Goal: Obtain resource: Download file/media

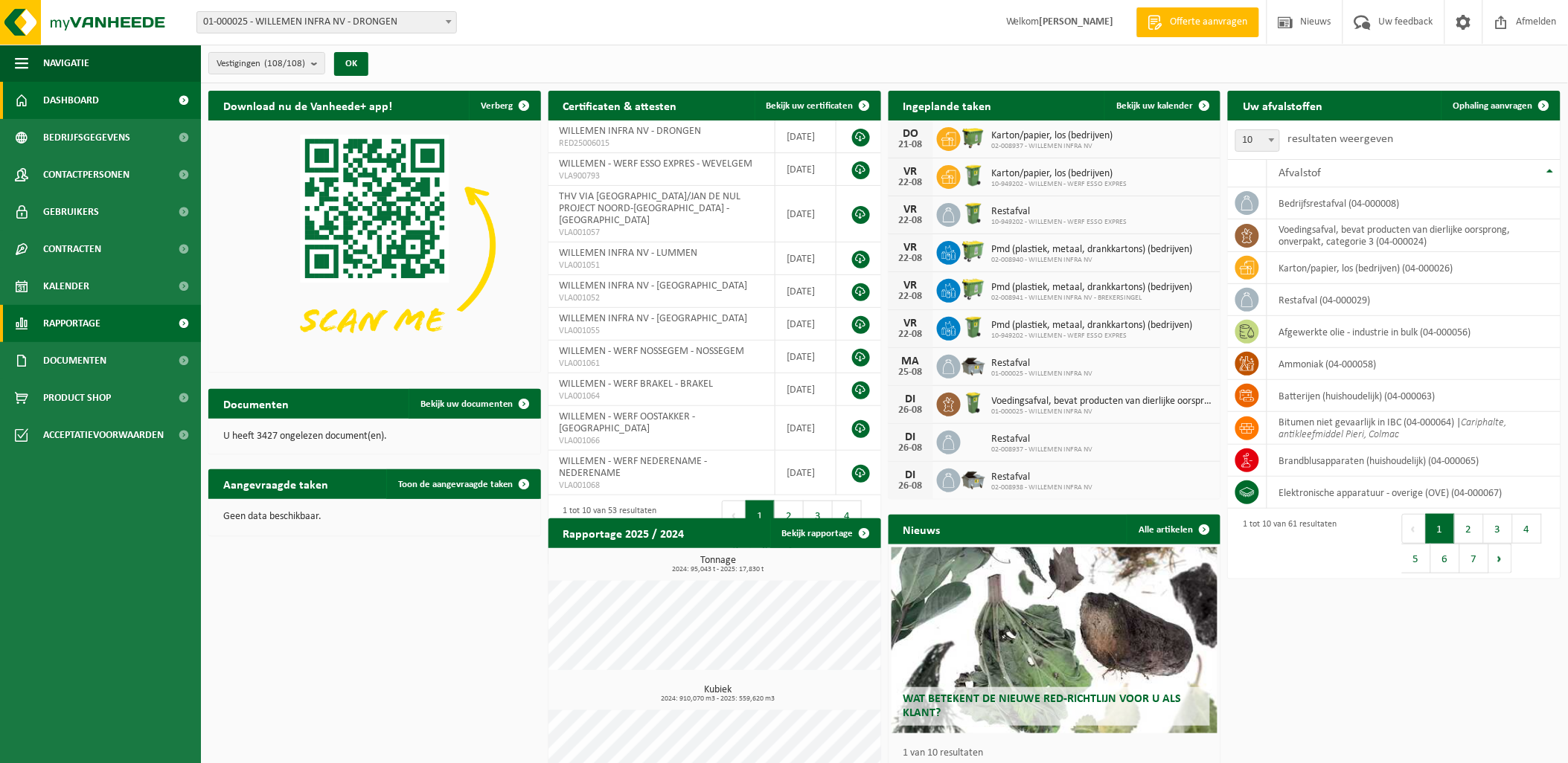
click at [143, 330] on link "Rapportage" at bounding box center [100, 323] width 201 height 37
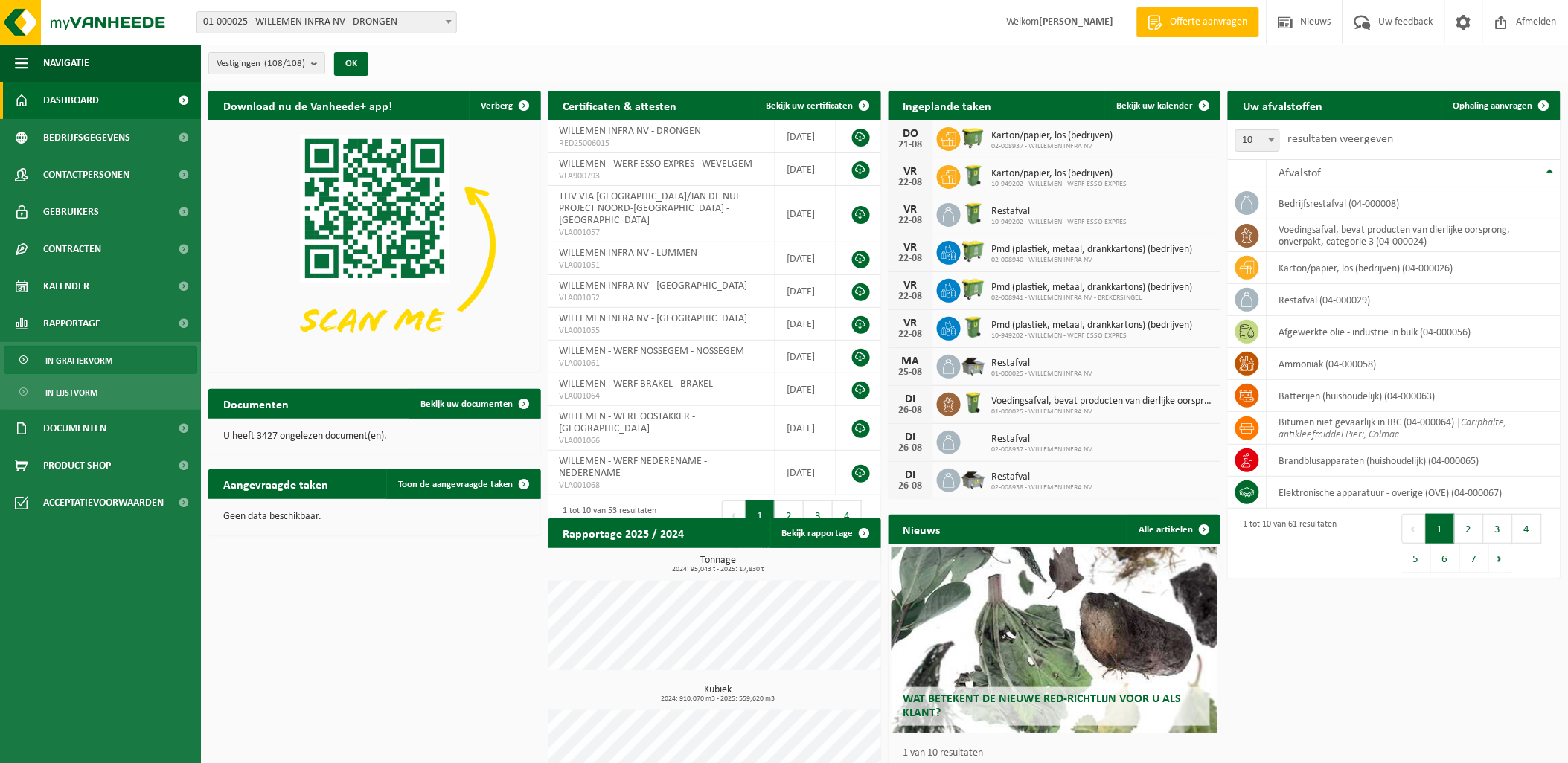
click at [90, 367] on span "In grafiekvorm" at bounding box center [79, 360] width 67 height 28
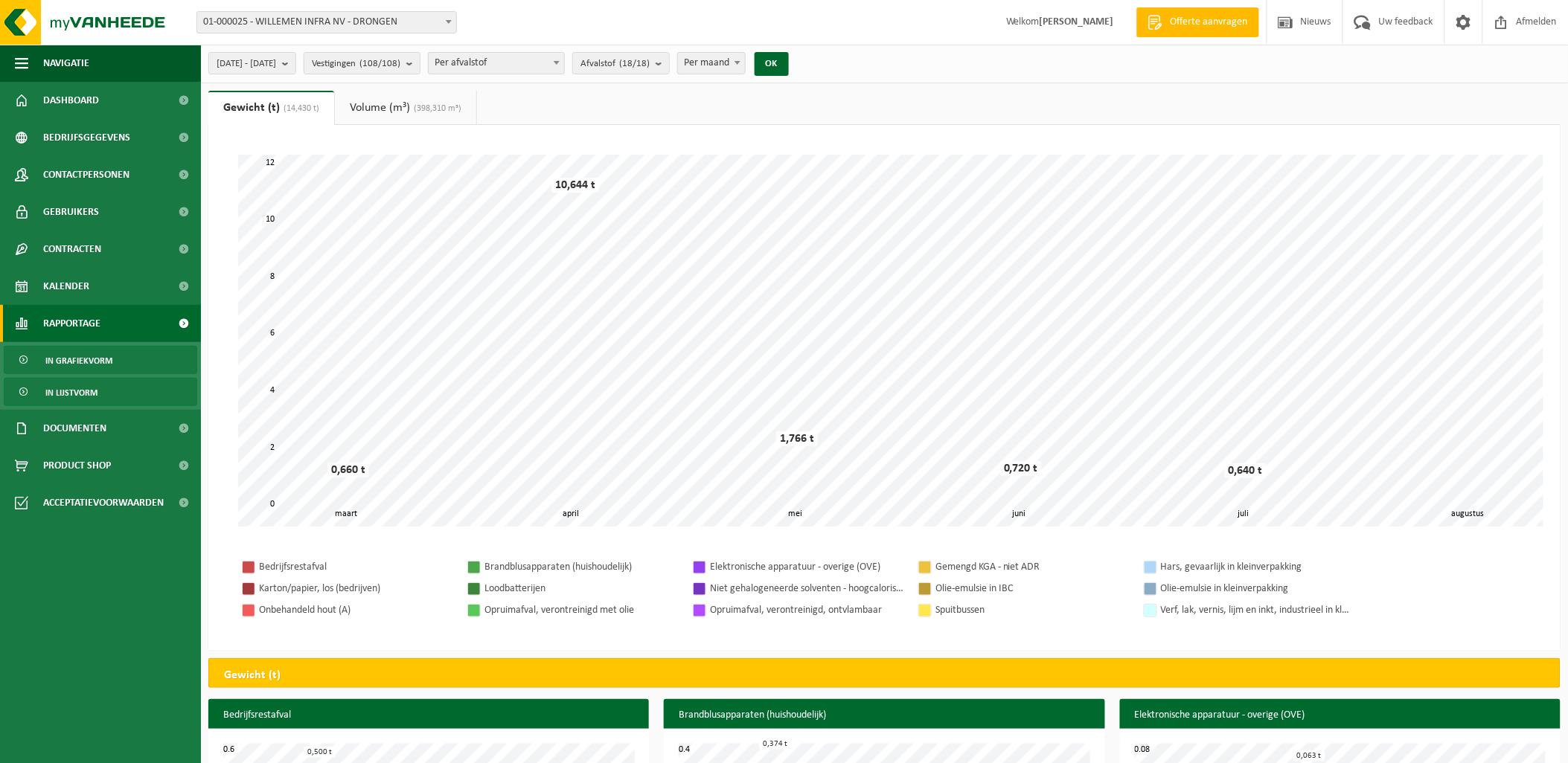
click at [77, 391] on span "In lijstvorm" at bounding box center [71, 393] width 52 height 28
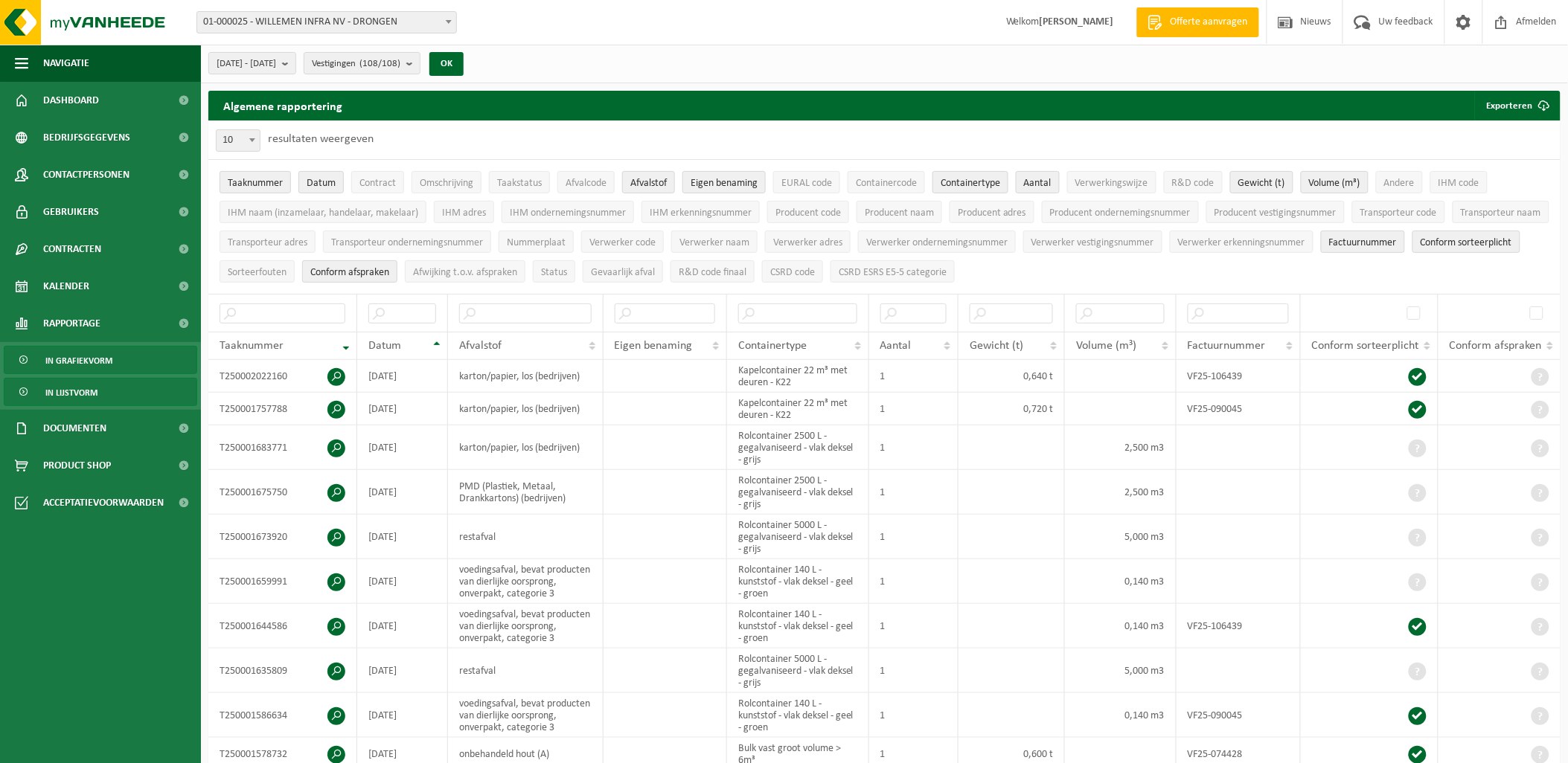
click at [73, 346] on link "In grafiekvorm" at bounding box center [99, 360] width 193 height 28
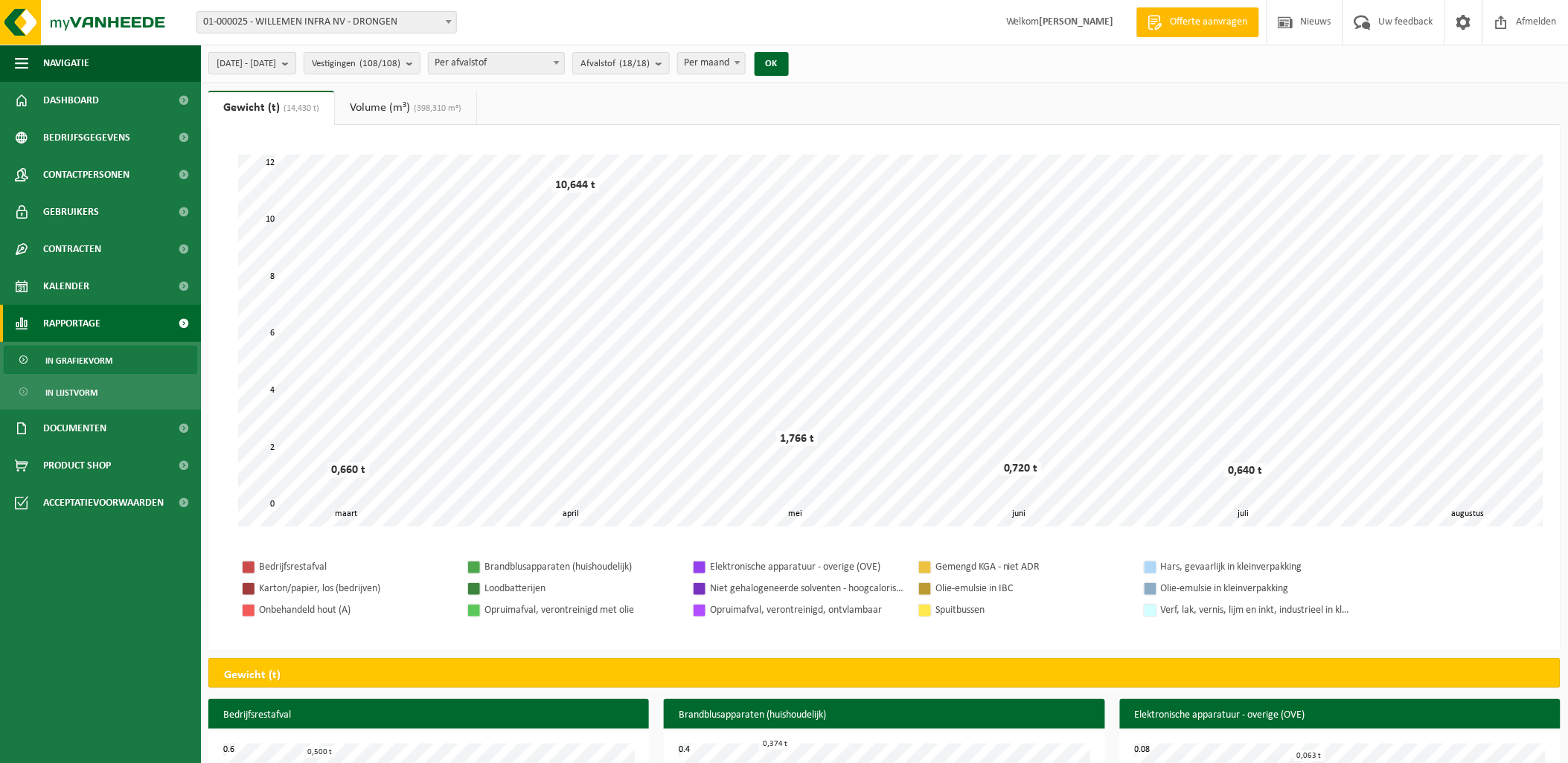
click at [296, 67] on b "submit" at bounding box center [288, 63] width 13 height 21
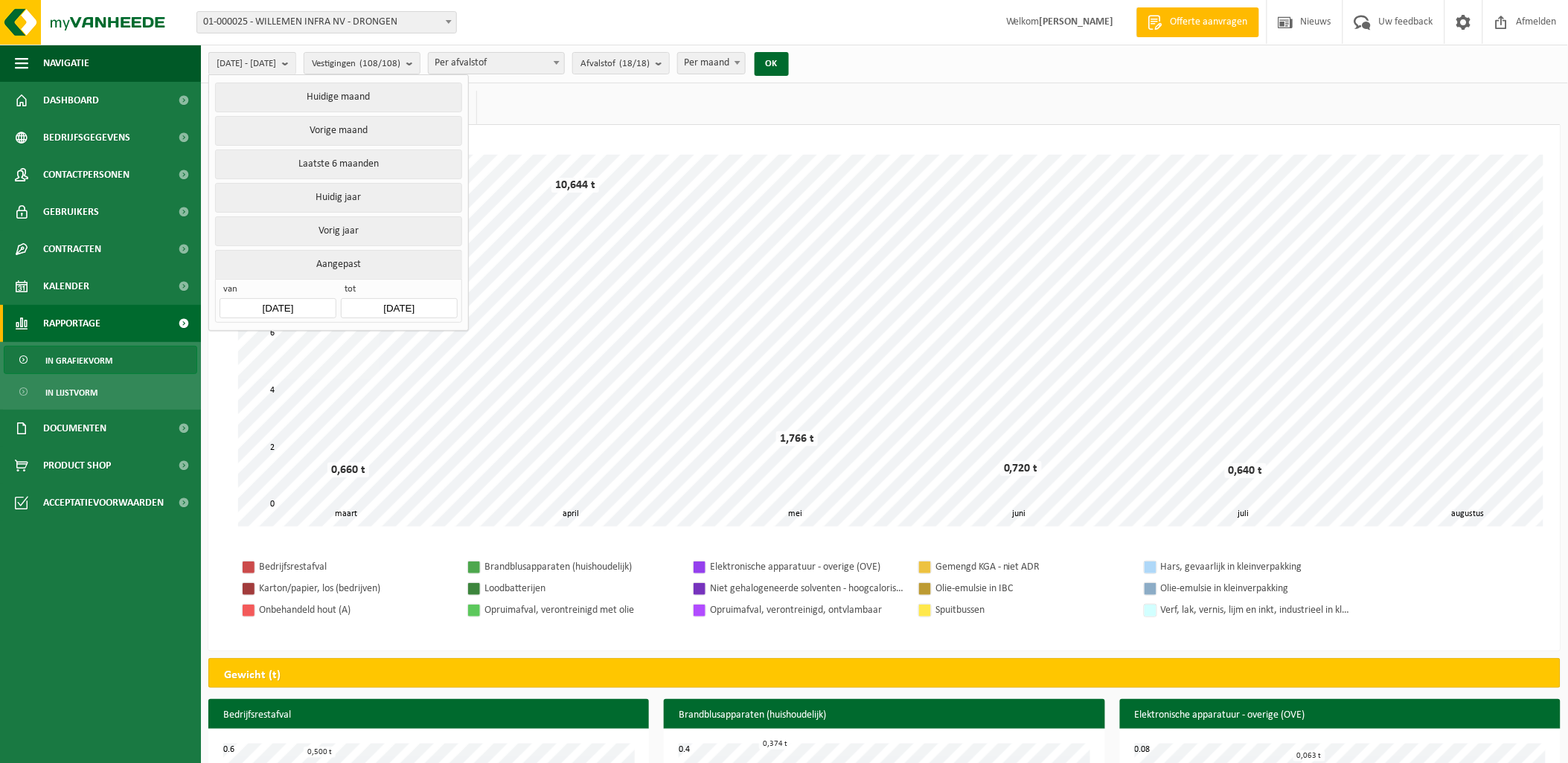
click at [306, 311] on input "2025-03-01" at bounding box center [278, 308] width 116 height 20
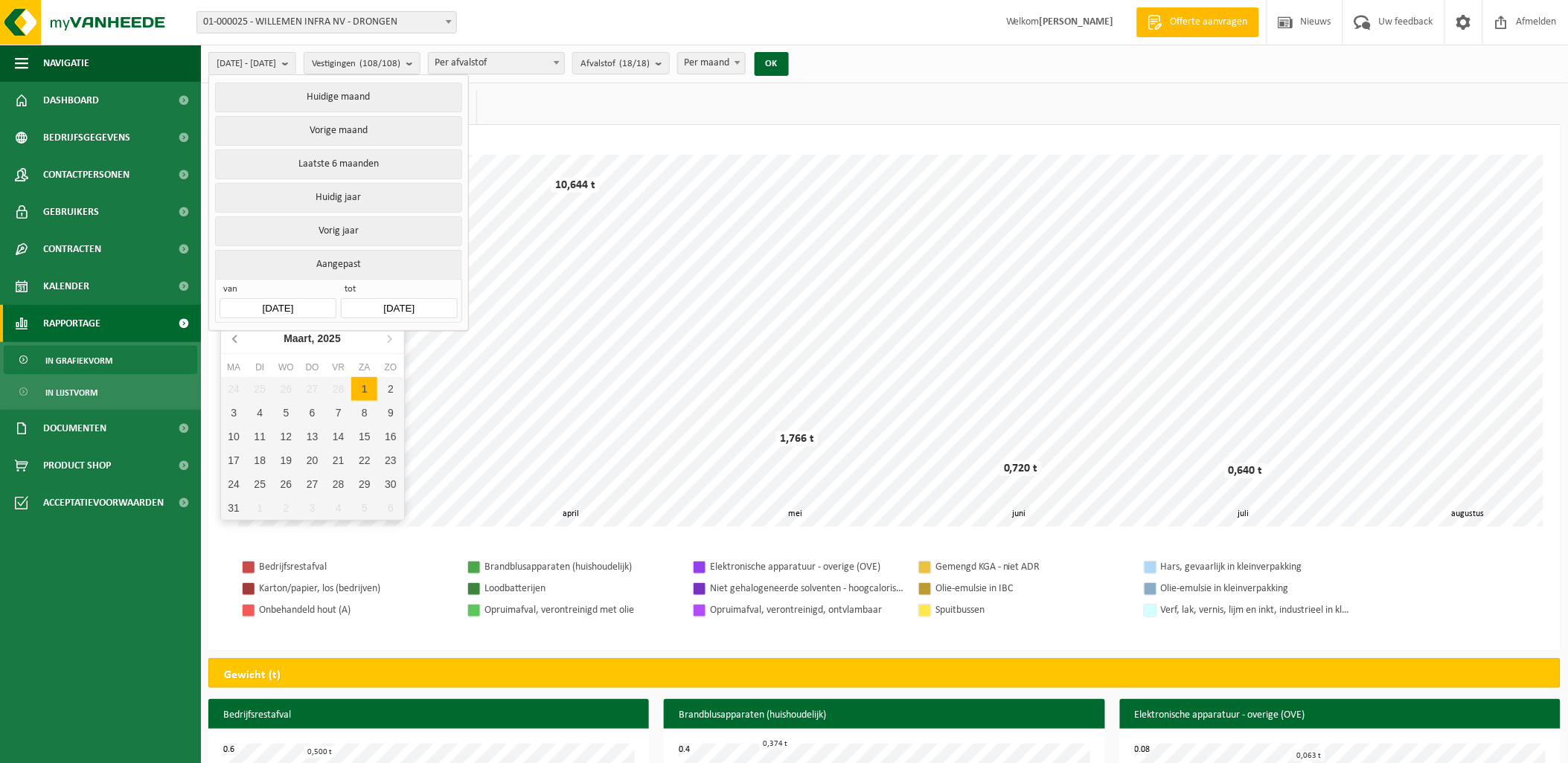
click at [232, 340] on icon at bounding box center [235, 338] width 24 height 24
click at [232, 340] on icon at bounding box center [235, 338] width 24 height 24
click at [288, 384] on div "1" at bounding box center [286, 389] width 26 height 24
type input "[DATE]"
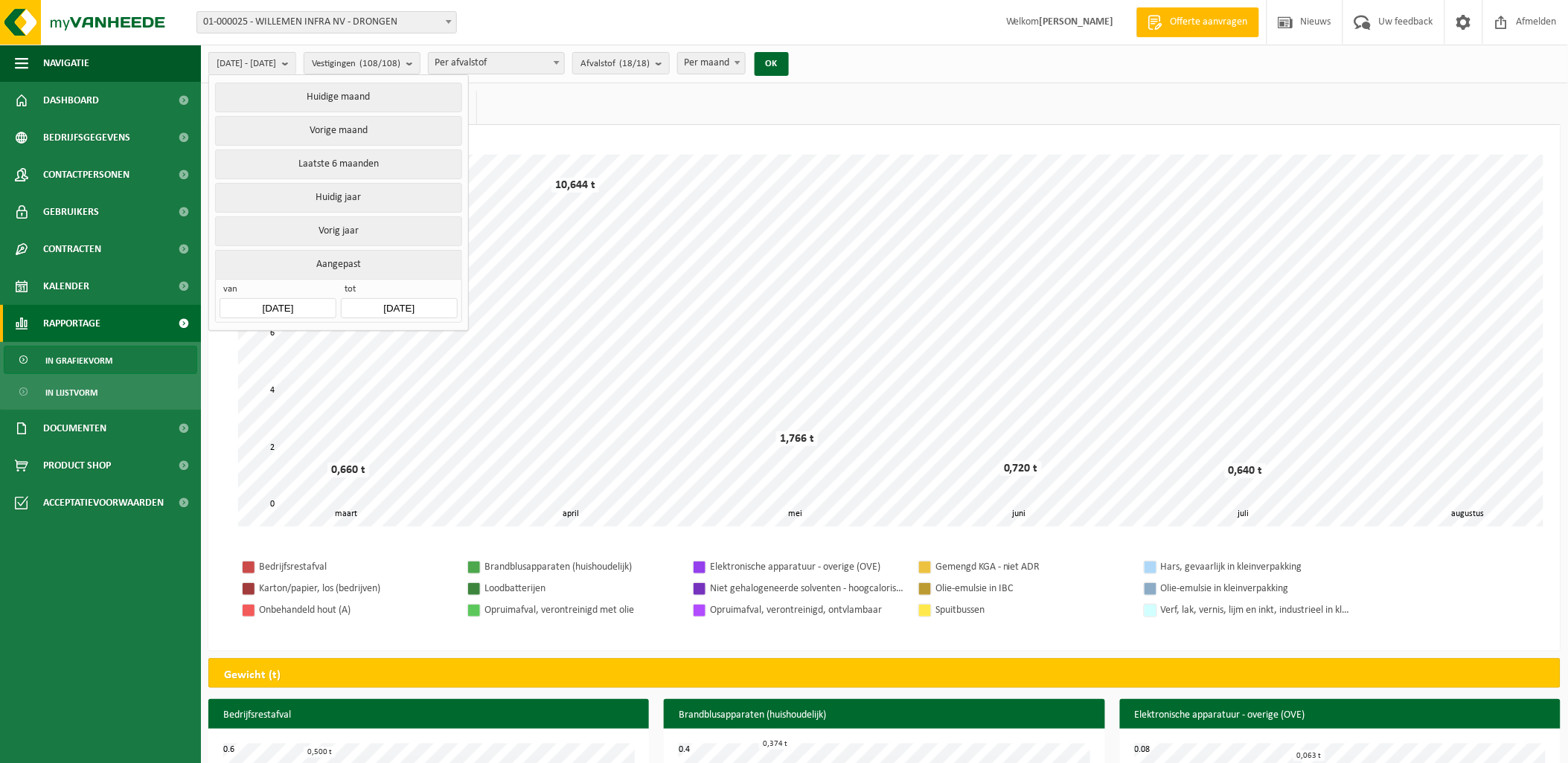
click at [395, 298] on input "2025-08-21" at bounding box center [399, 308] width 116 height 20
click at [353, 338] on icon at bounding box center [356, 338] width 24 height 24
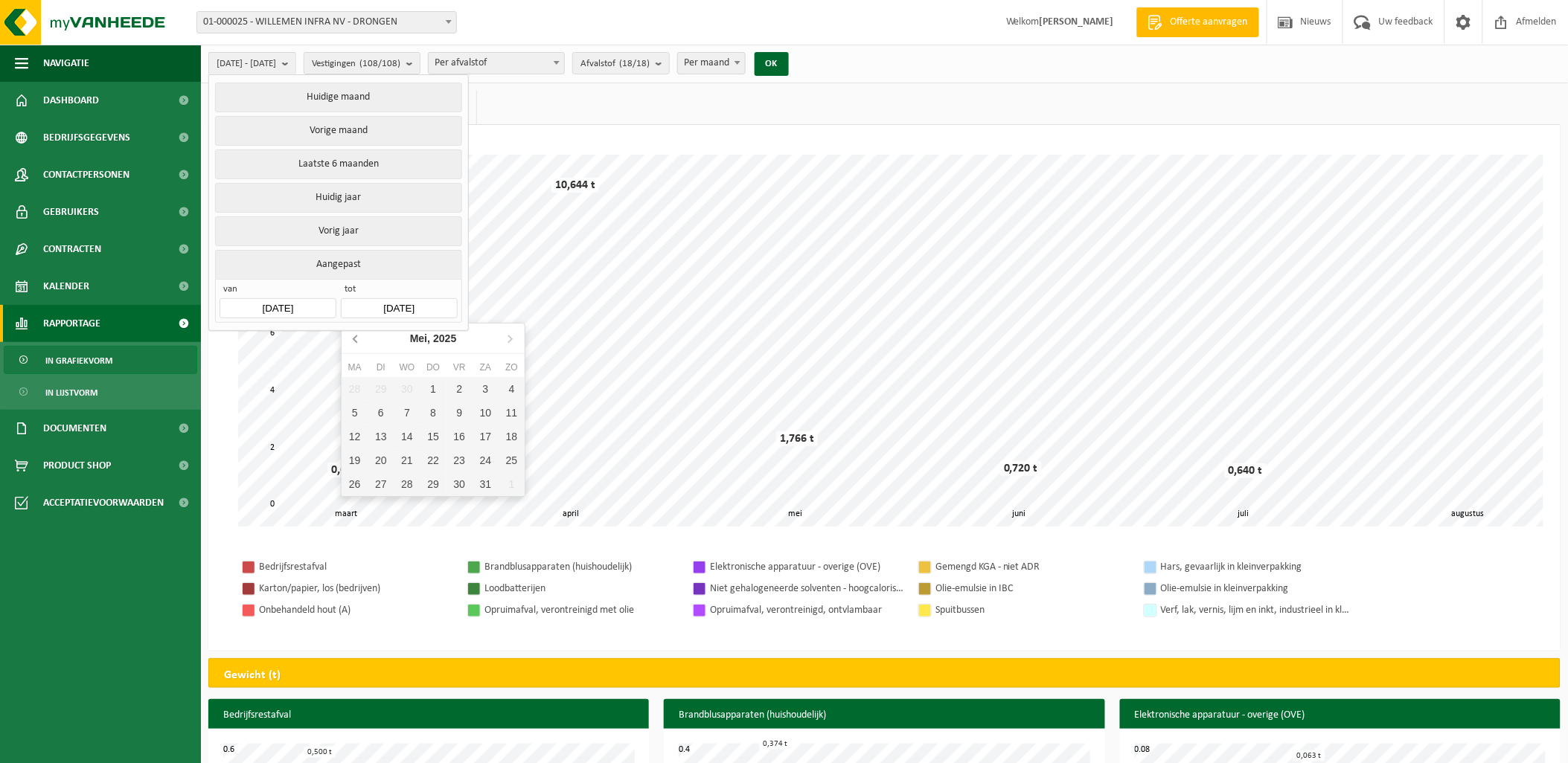
click at [353, 338] on icon at bounding box center [356, 338] width 24 height 24
click at [355, 500] on div "31" at bounding box center [354, 508] width 26 height 24
type input "[DATE]"
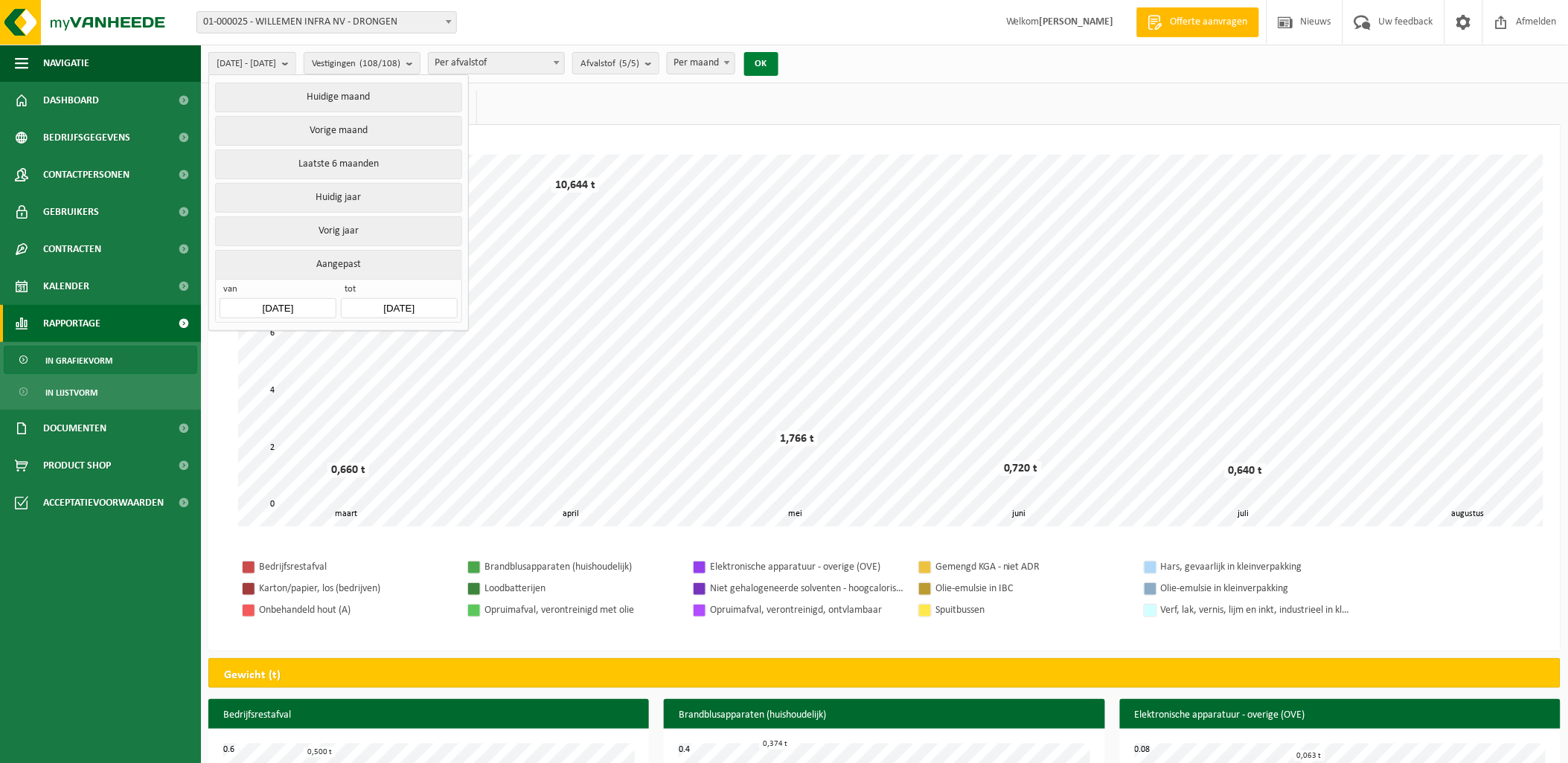
click at [778, 56] on button "OK" at bounding box center [761, 64] width 34 height 24
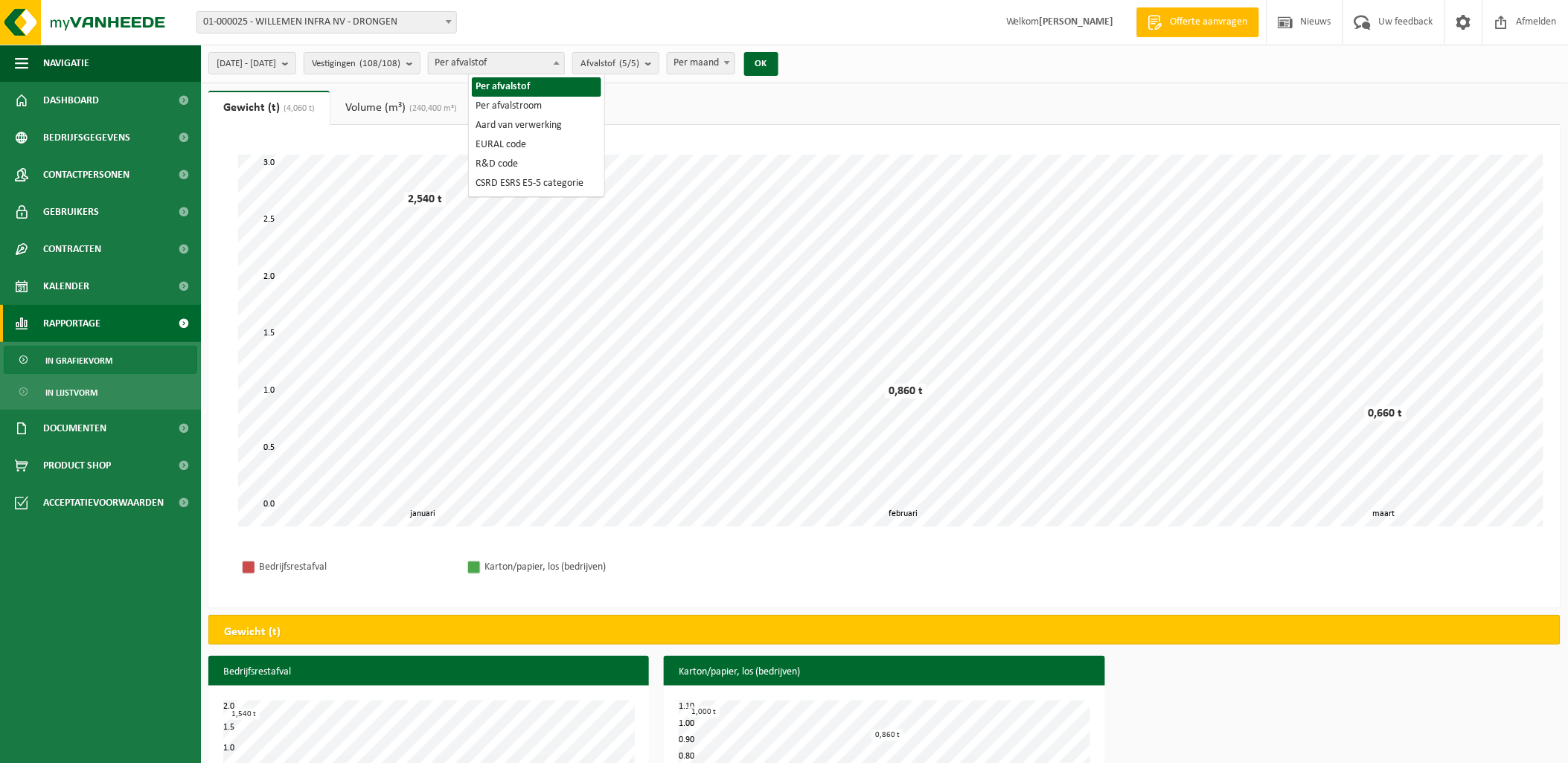
click at [554, 67] on span "Per afvalstof" at bounding box center [496, 63] width 135 height 21
click at [673, 113] on ul "Gewicht (t) (4,060 t) Volume (m³) (240,400 m³)" at bounding box center [884, 108] width 1353 height 34
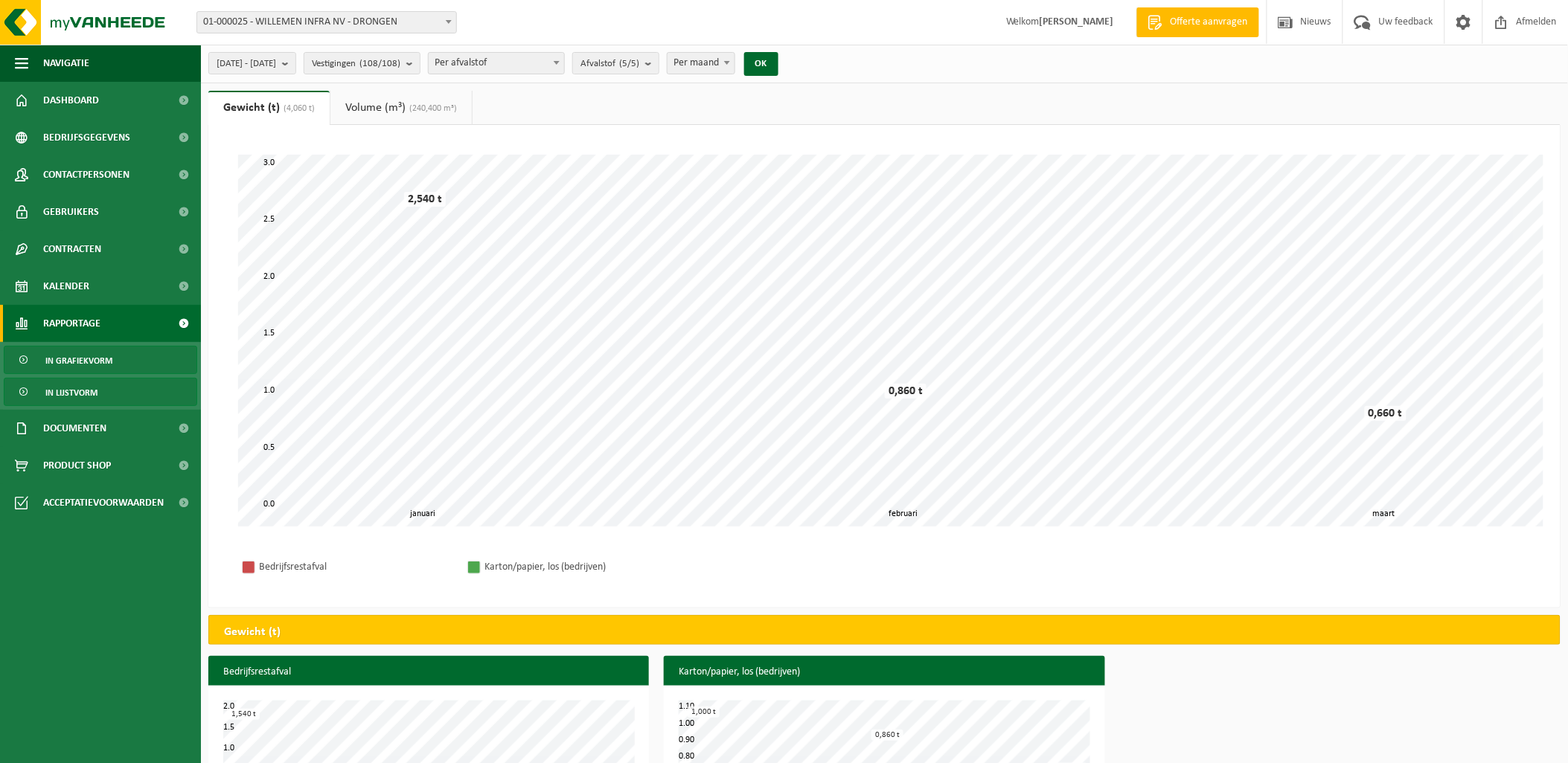
click at [87, 396] on span "In lijstvorm" at bounding box center [71, 393] width 52 height 28
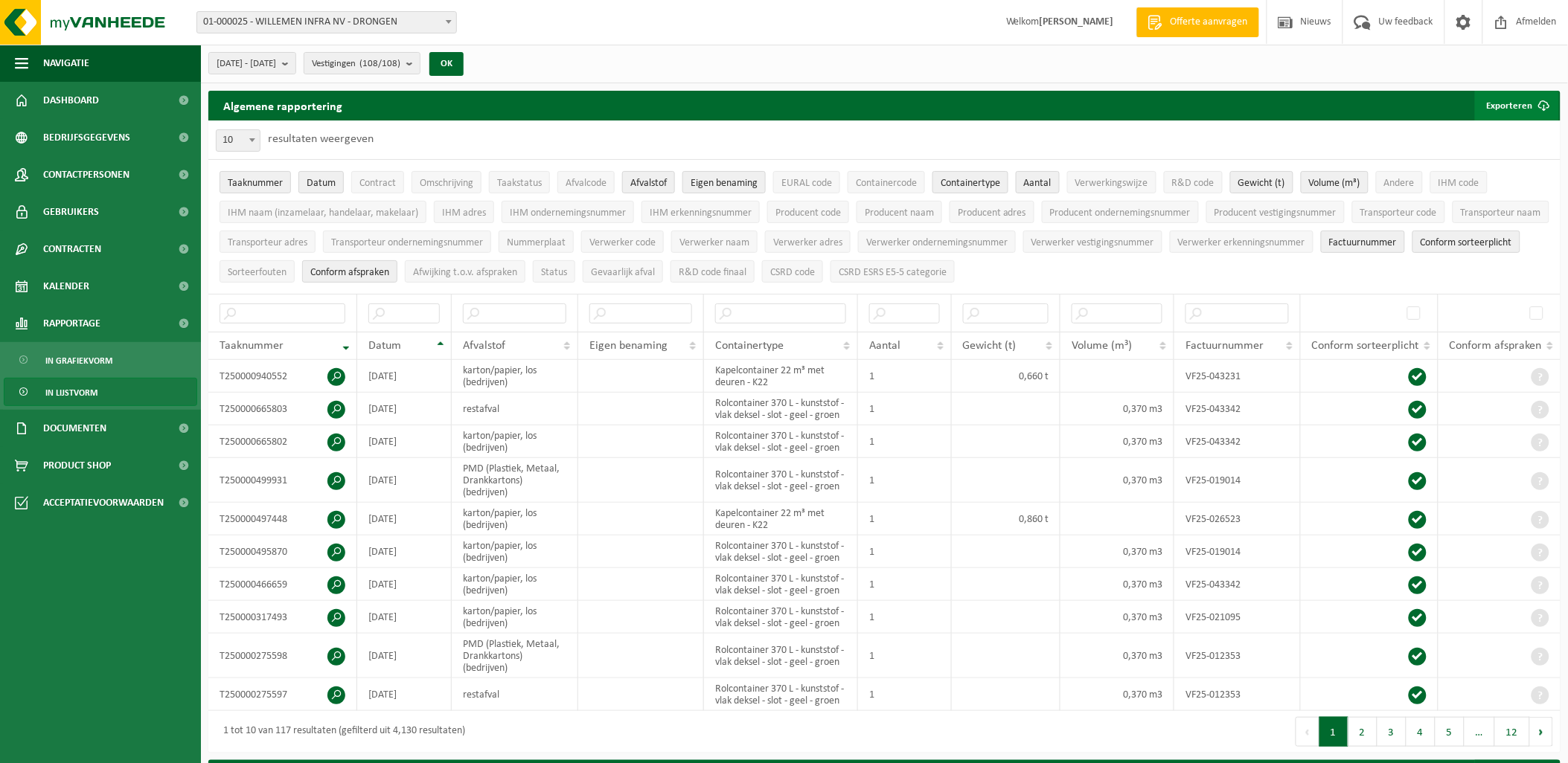
click at [1522, 106] on button "Exporteren" at bounding box center [1517, 106] width 84 height 30
click at [1296, 264] on ul "Taaknummer Datum Contract Omschrijving Taakstatus Afvalcode Afvalstof Eigen ben…" at bounding box center [884, 227] width 1353 height 134
click at [1331, 280] on ul "Taaknummer Datum Contract Omschrijving Taakstatus Afvalcode Afvalstof Eigen ben…" at bounding box center [884, 227] width 1353 height 134
click at [1500, 131] on link "Enkel mijn selectie" at bounding box center [1491, 135] width 135 height 30
